Goal: Navigation & Orientation: Go to known website

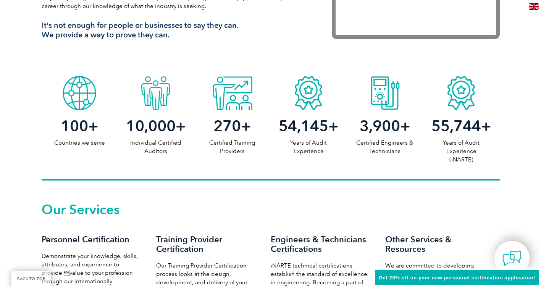
scroll to position [305, 0]
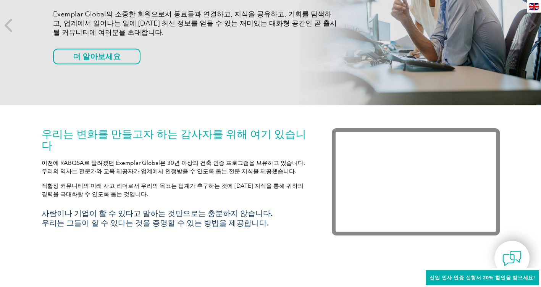
scroll to position [153, 0]
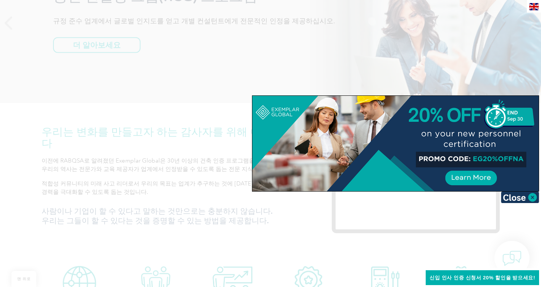
click at [535, 197] on img at bounding box center [520, 197] width 38 height 11
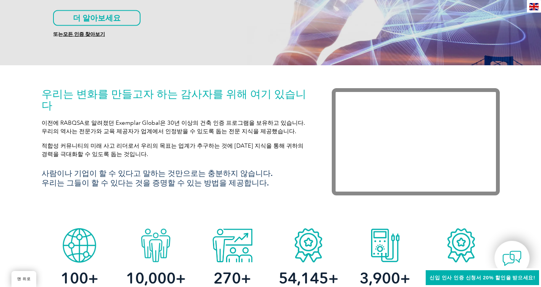
scroll to position [0, 0]
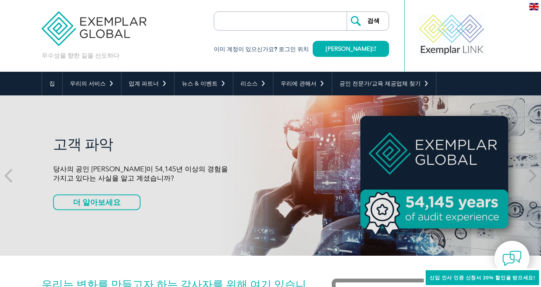
click at [436, 47] on div at bounding box center [452, 35] width 76 height 42
